Goal: Information Seeking & Learning: Learn about a topic

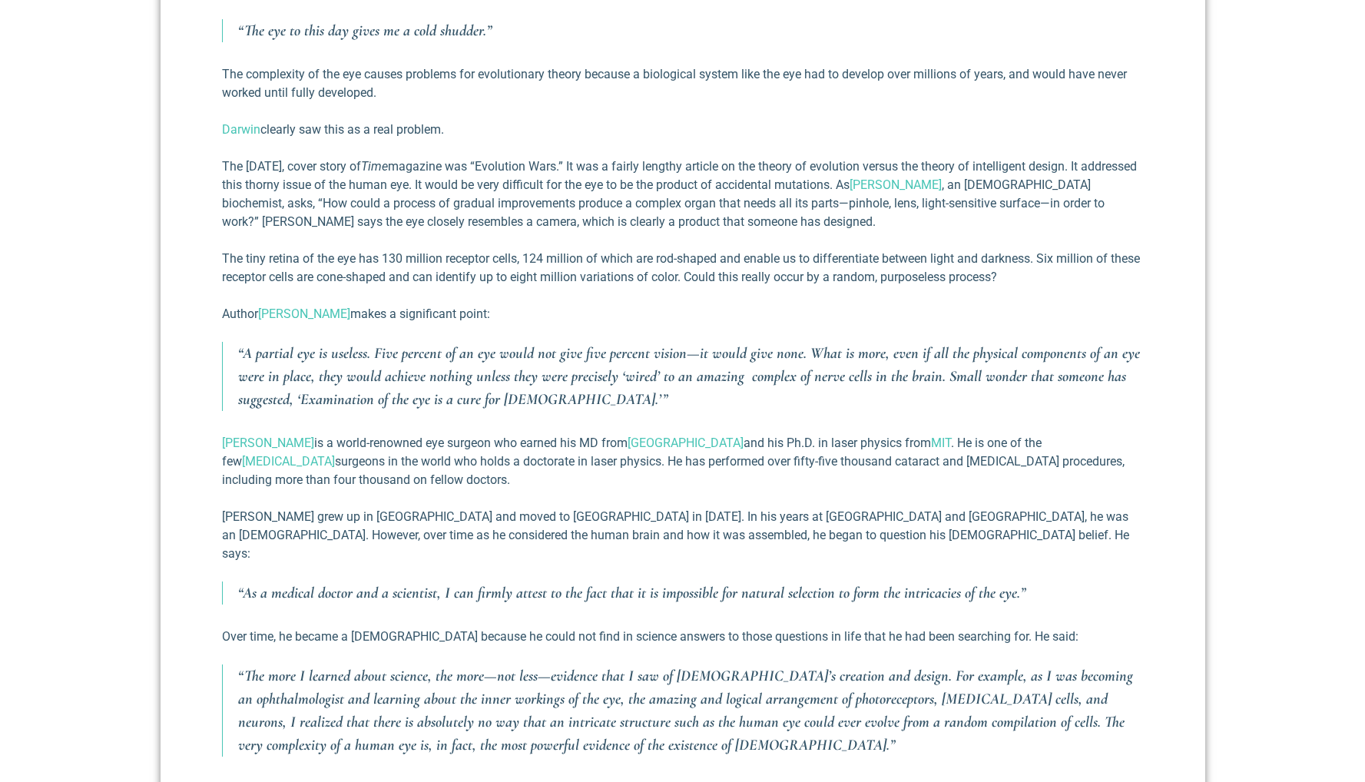
scroll to position [991, 0]
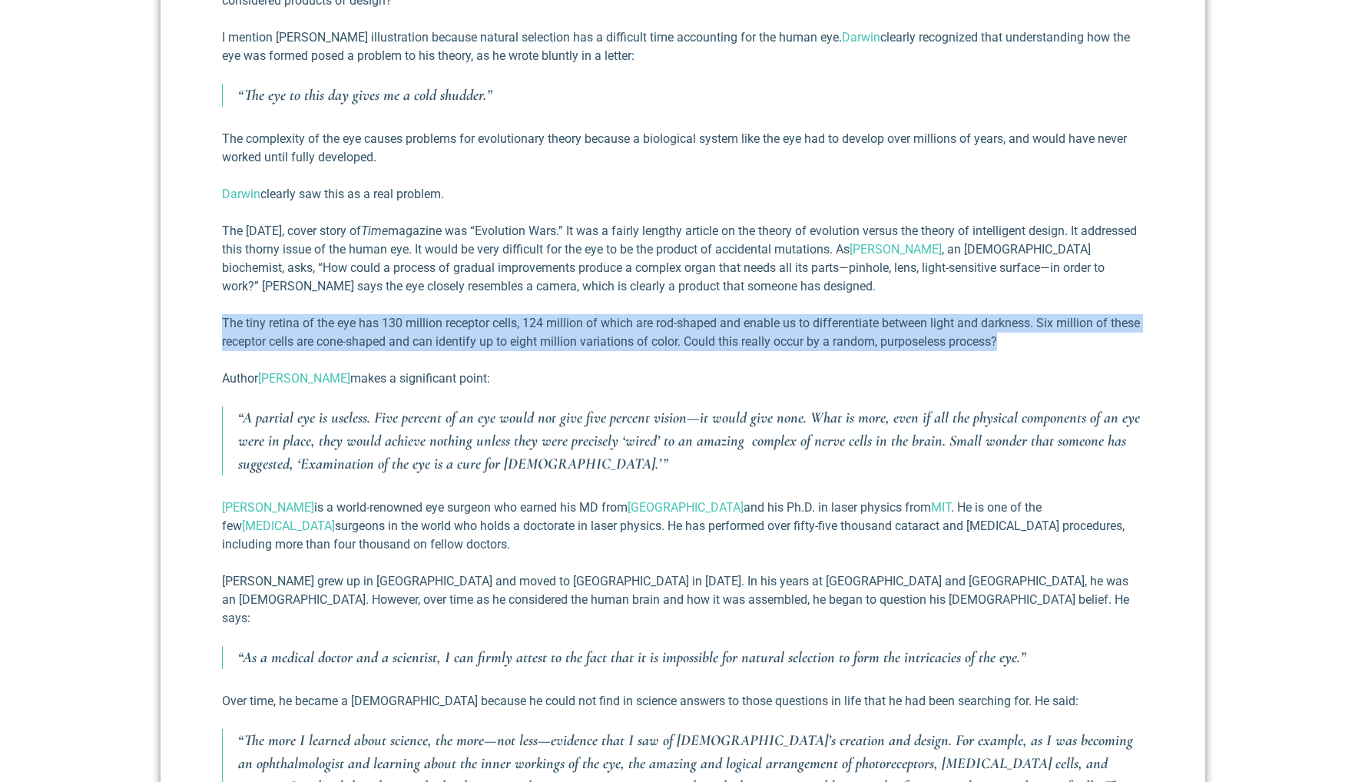
drag, startPoint x: 223, startPoint y: 323, endPoint x: 1047, endPoint y: 336, distance: 824.1
click at [1047, 336] on p "The tiny retina of the eye has 130 million receptor cells, 124 million of which…" at bounding box center [683, 332] width 922 height 37
click at [435, 338] on p "The tiny retina of the eye has 130 million receptor cells, 124 million of which…" at bounding box center [683, 332] width 922 height 37
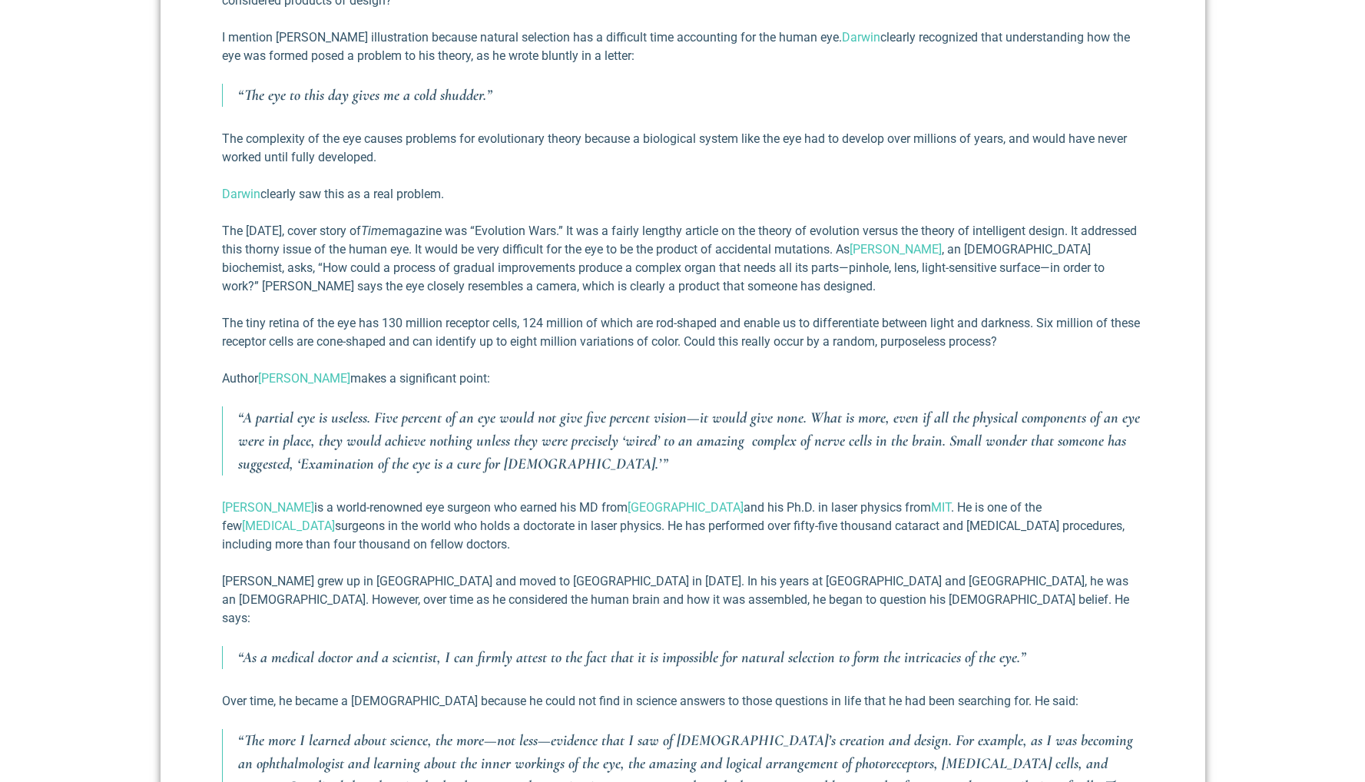
click at [1038, 341] on p "The tiny retina of the eye has 130 million receptor cells, 124 million of which…" at bounding box center [683, 332] width 922 height 37
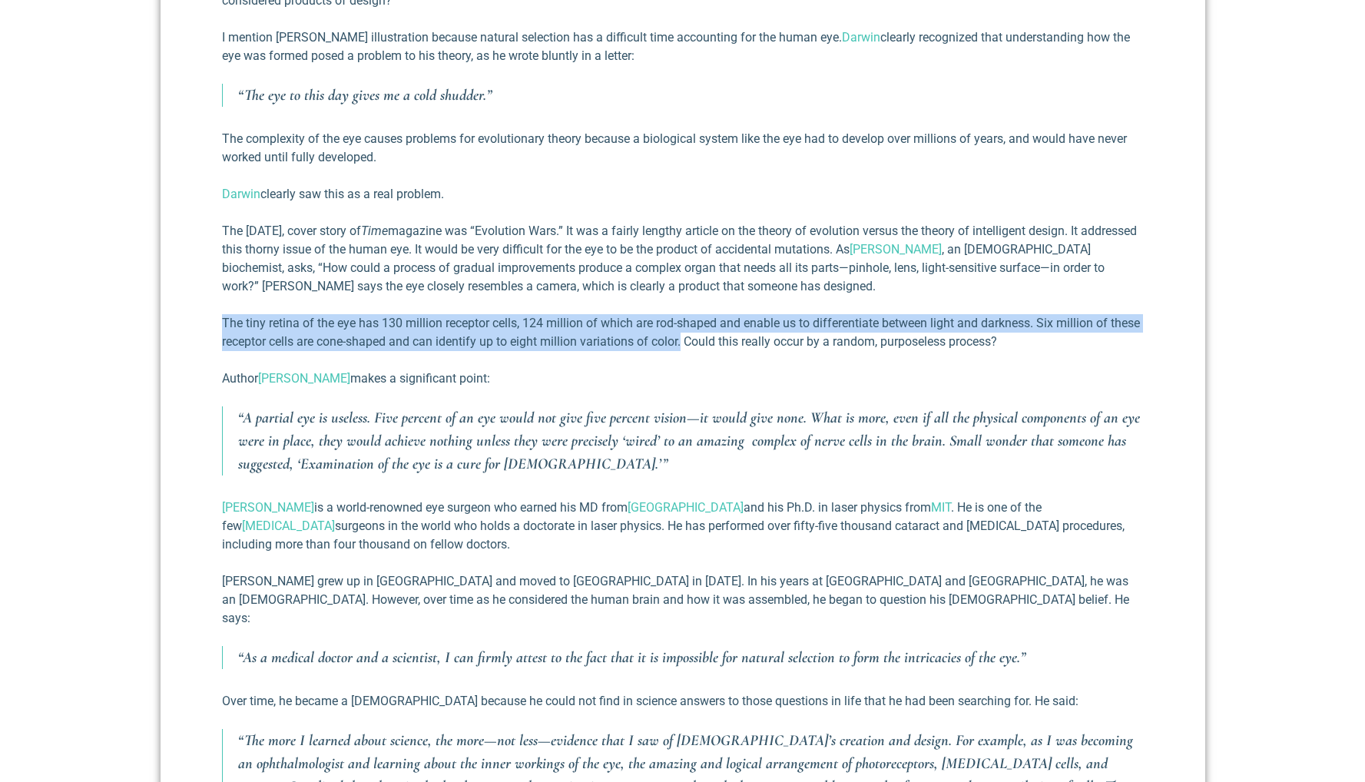
drag, startPoint x: 717, startPoint y: 339, endPoint x: 220, endPoint y: 315, distance: 497.5
click at [220, 315] on div "The Mystery of the Human Eye [PERSON_NAME] III [DATE] This week’s blog is an es…" at bounding box center [682, 329] width 1044 height 1405
copy p "The tiny retina of the eye has 130 million receptor cells, 124 million of which…"
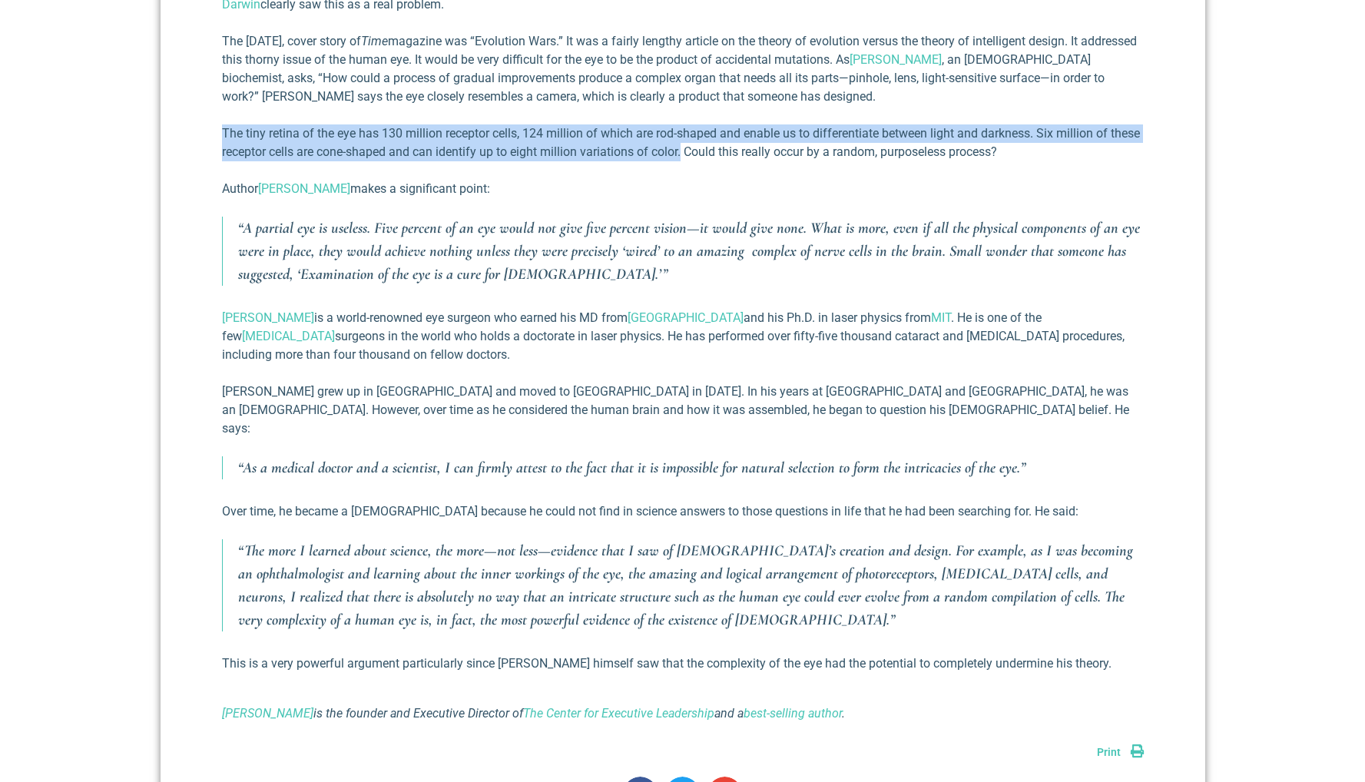
scroll to position [1249, 0]
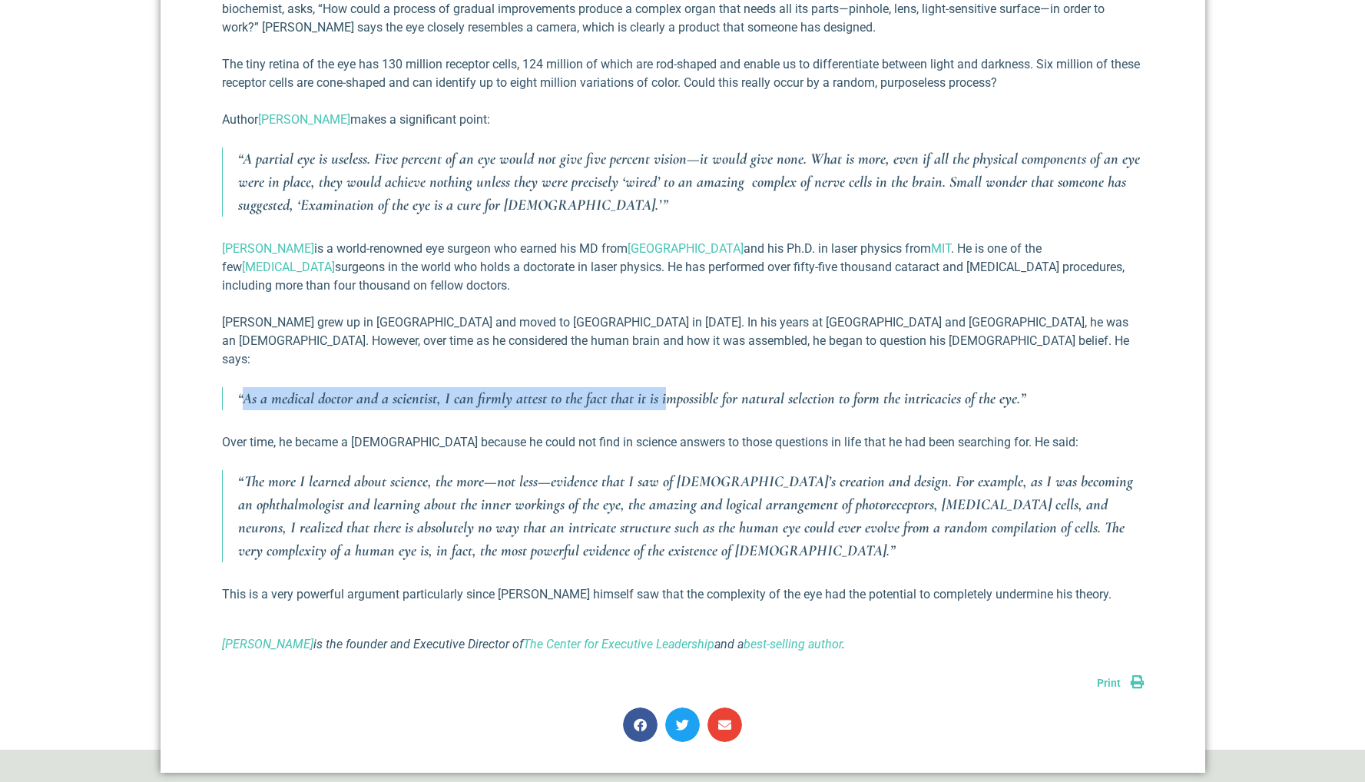
drag, startPoint x: 240, startPoint y: 378, endPoint x: 664, endPoint y: 388, distance: 424.0
click at [664, 388] on p "“As a medical doctor and a scientist, I can firmly attest to the fact that it i…" at bounding box center [690, 398] width 905 height 23
click at [391, 387] on p "“As a medical doctor and a scientist, I can firmly attest to the fact that it i…" at bounding box center [690, 398] width 905 height 23
drag, startPoint x: 238, startPoint y: 377, endPoint x: 1024, endPoint y: 382, distance: 786.4
click at [1024, 387] on p "“As a medical doctor and a scientist, I can firmly attest to the fact that it i…" at bounding box center [690, 398] width 905 height 23
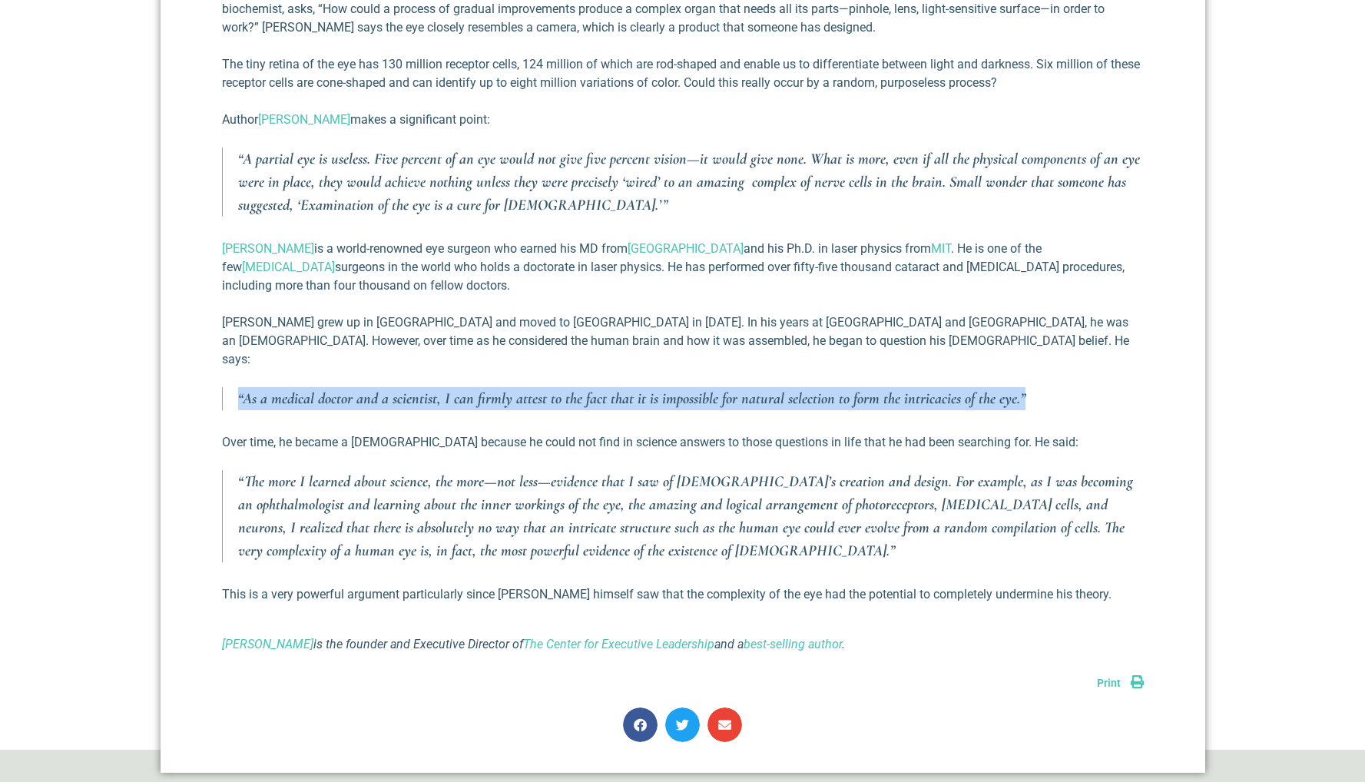
copy p "“As a medical doctor and a scientist, I can firmly attest to the fact that it i…"
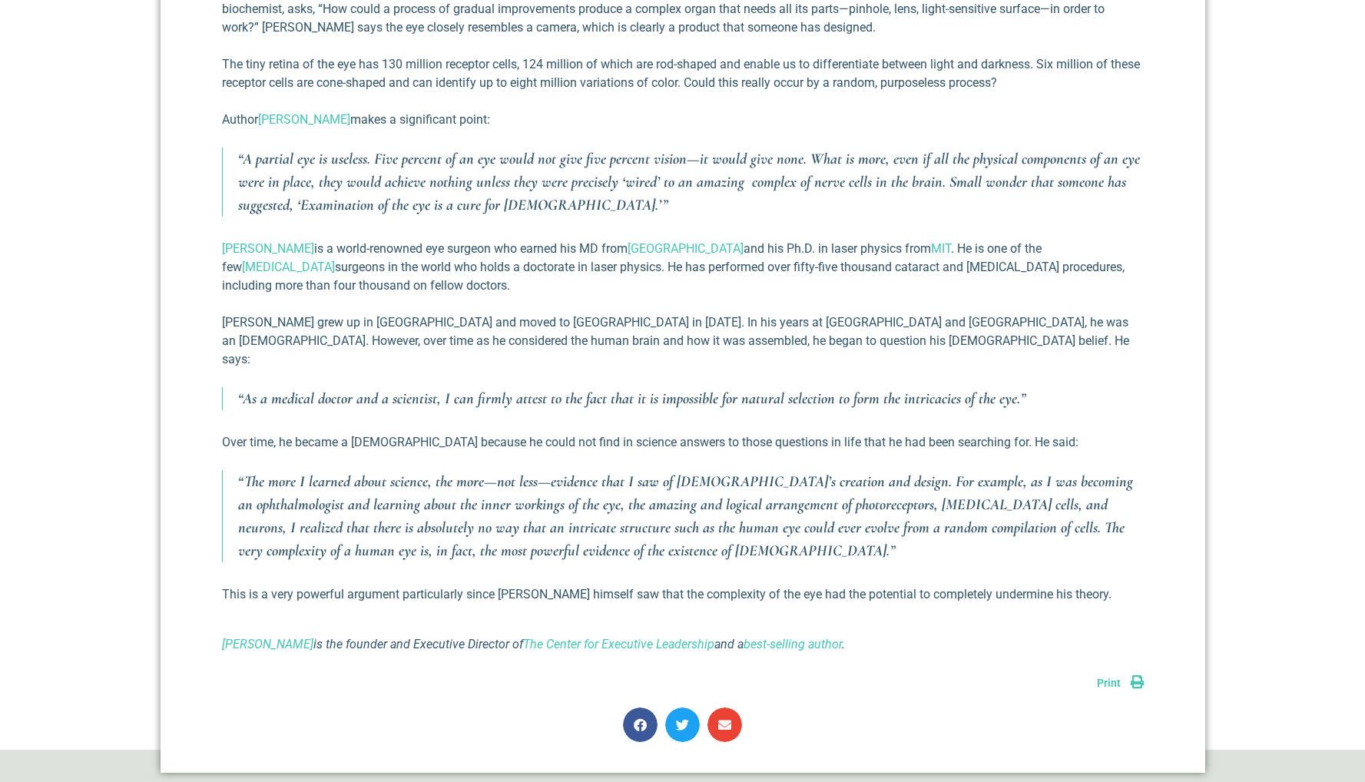
click at [471, 505] on p "“The more I learned about science, the more—not less—evidence that I saw of [DE…" at bounding box center [690, 516] width 905 height 92
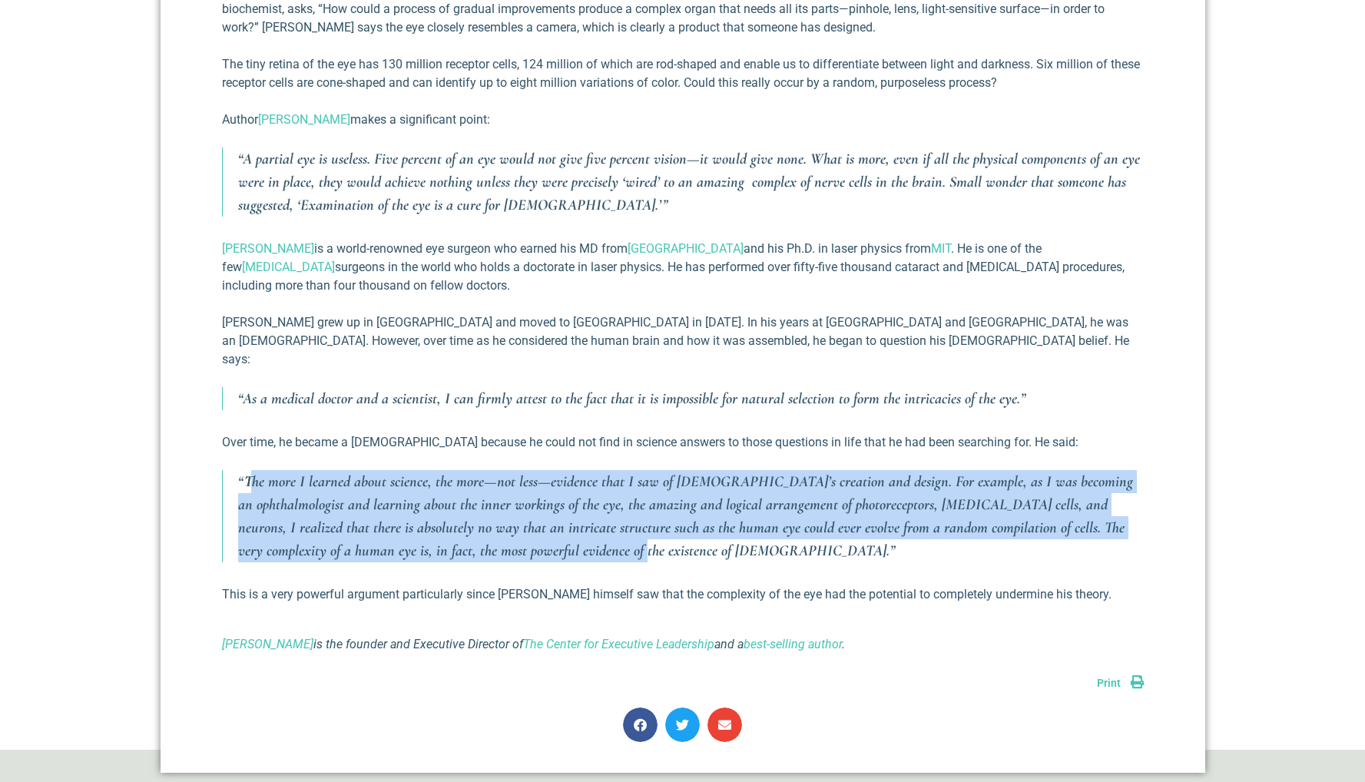
drag, startPoint x: 248, startPoint y: 459, endPoint x: 498, endPoint y: 525, distance: 258.7
click at [498, 525] on p "“The more I learned about science, the more—not less—evidence that I saw of [DE…" at bounding box center [690, 516] width 905 height 92
copy p "he more I learned about science, the more—not less—evidence that I saw of [DEMO…"
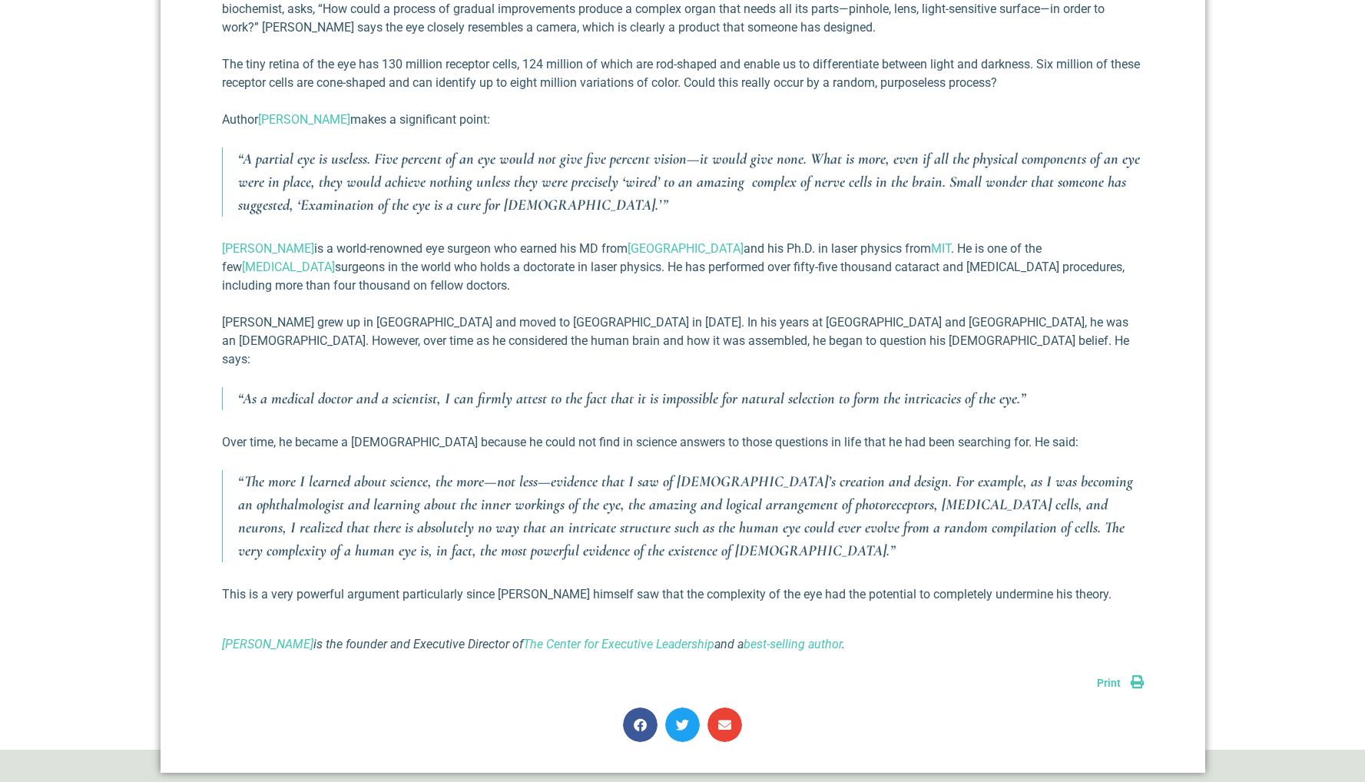
click at [977, 351] on div "This week’s blog is an essay taken from my newest book, Reflections on the Exis…" at bounding box center [683, 66] width 922 height 1173
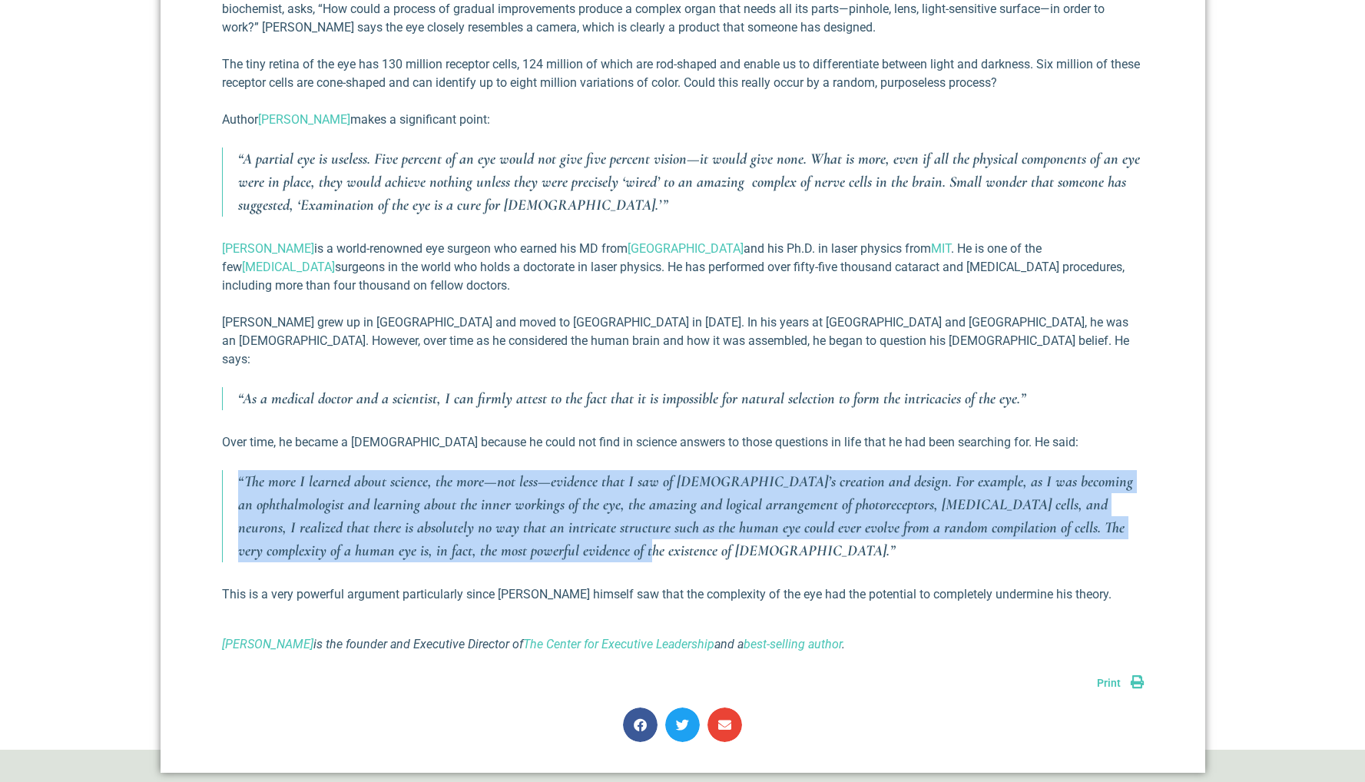
drag, startPoint x: 503, startPoint y: 531, endPoint x: 236, endPoint y: 465, distance: 275.3
click at [236, 470] on blockquote "“The more I learned about science, the more—not less—evidence that I saw of [DE…" at bounding box center [683, 516] width 922 height 92
copy p "“The more I learned about science, the more—not less—evidence that I saw of [DE…"
